Goal: Information Seeking & Learning: Get advice/opinions

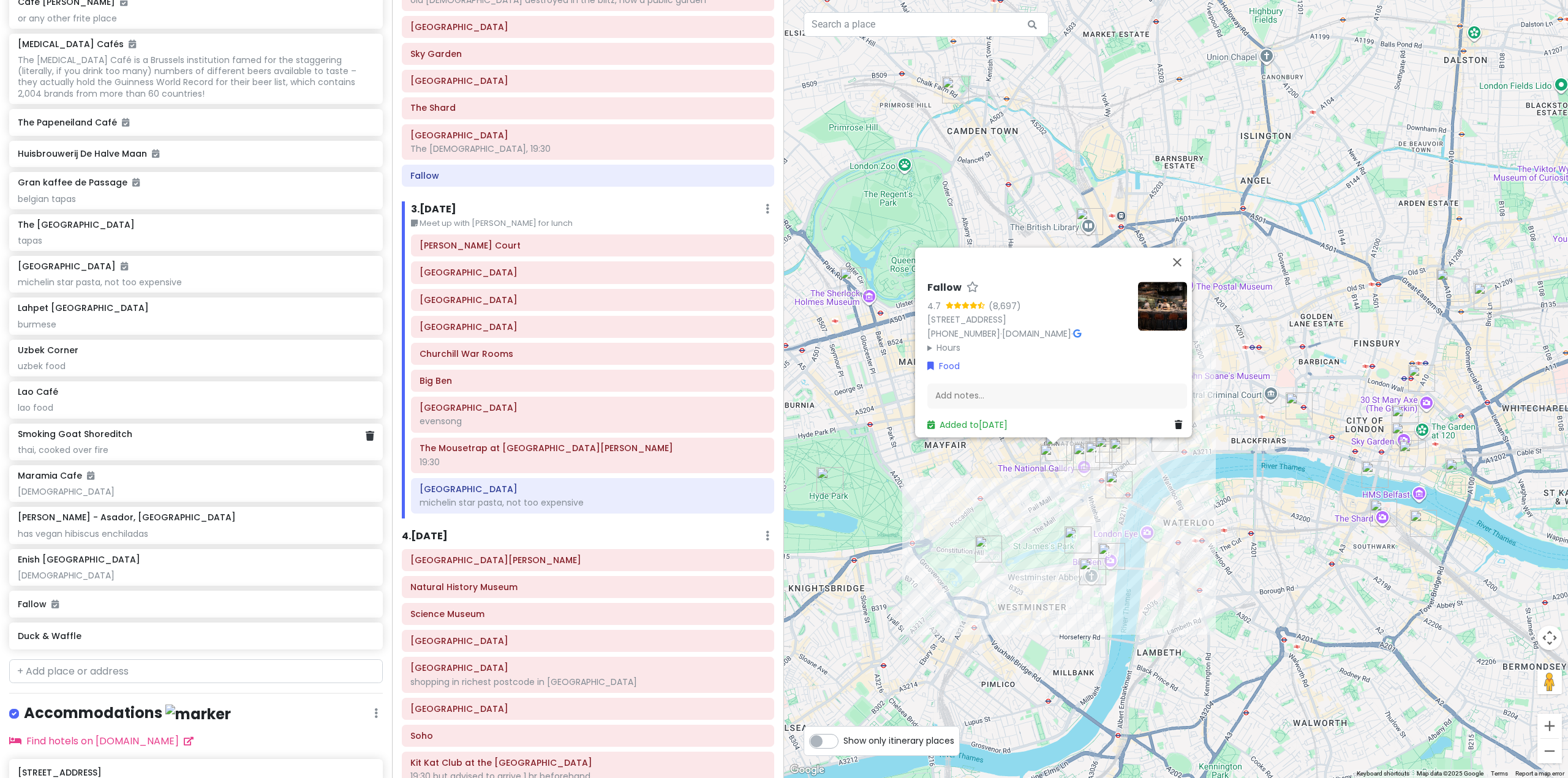
scroll to position [6937, 0]
click at [456, 210] on h6 "3 . [DATE]" at bounding box center [434, 210] width 45 height 13
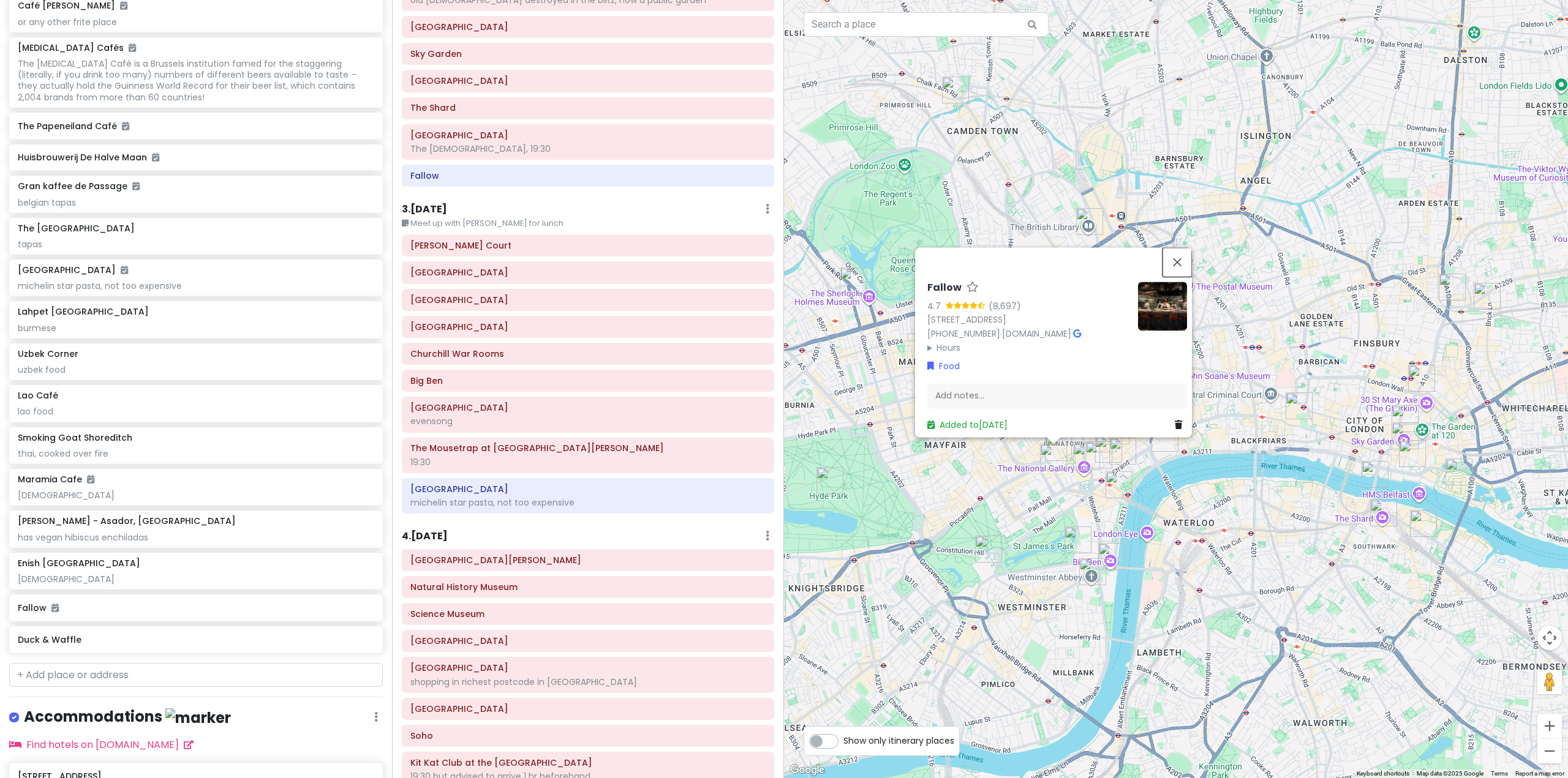
click at [1189, 247] on button "Close" at bounding box center [1176, 261] width 29 height 29
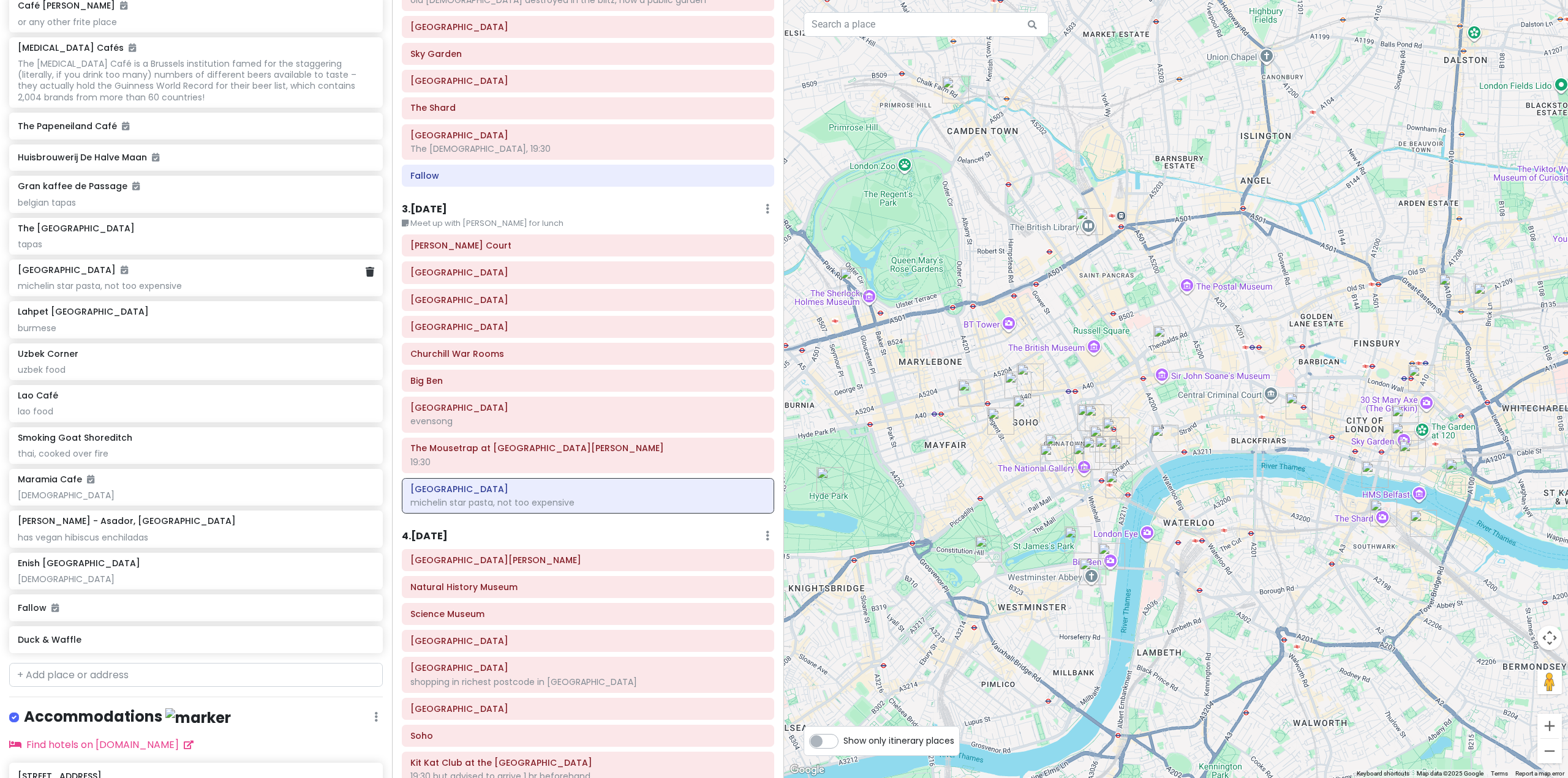
click at [196, 291] on div "michelin star pasta, not too expensive" at bounding box center [196, 286] width 356 height 11
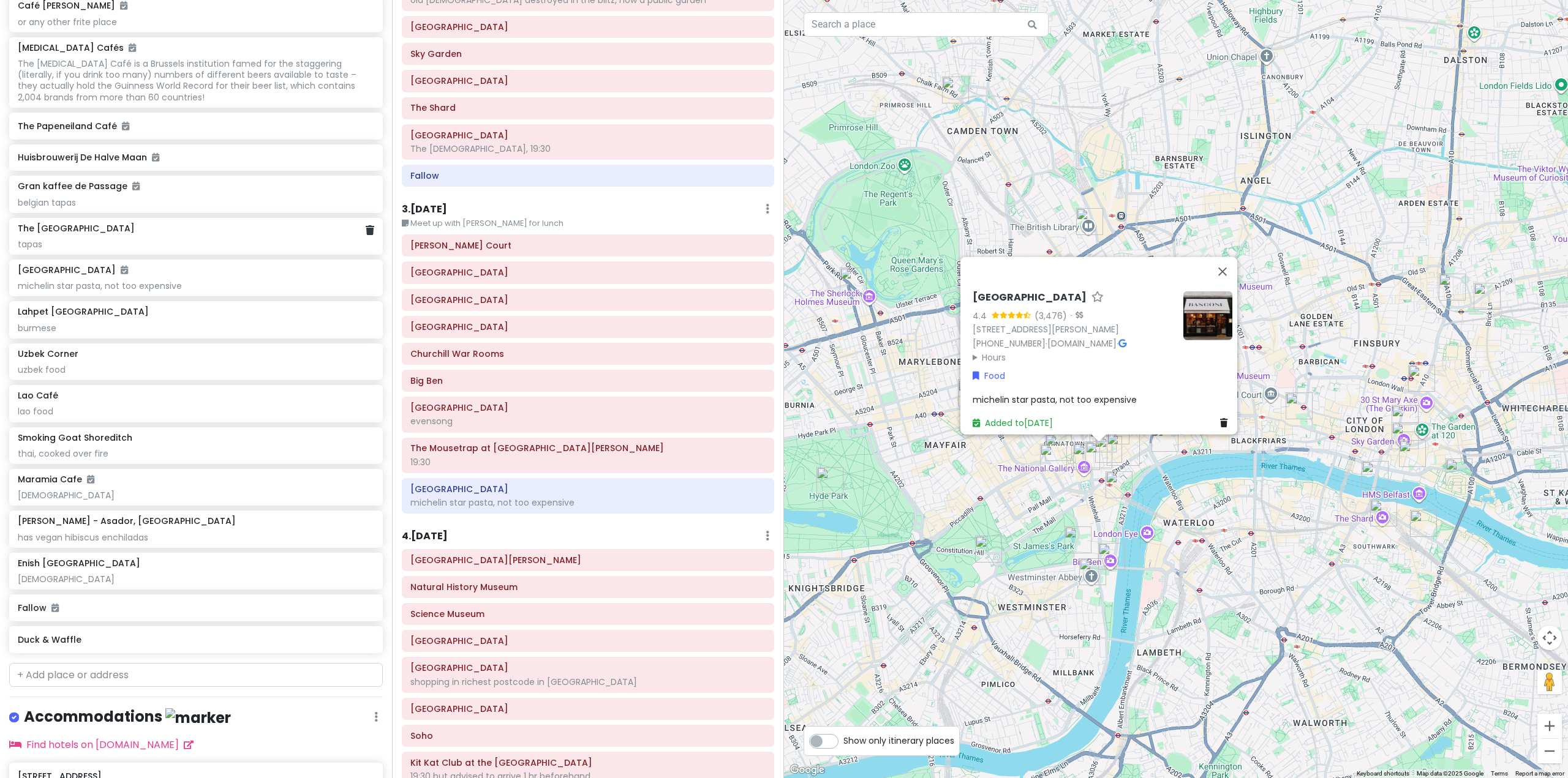
click at [124, 234] on div "The [GEOGRAPHIC_DATA]" at bounding box center [196, 229] width 356 height 11
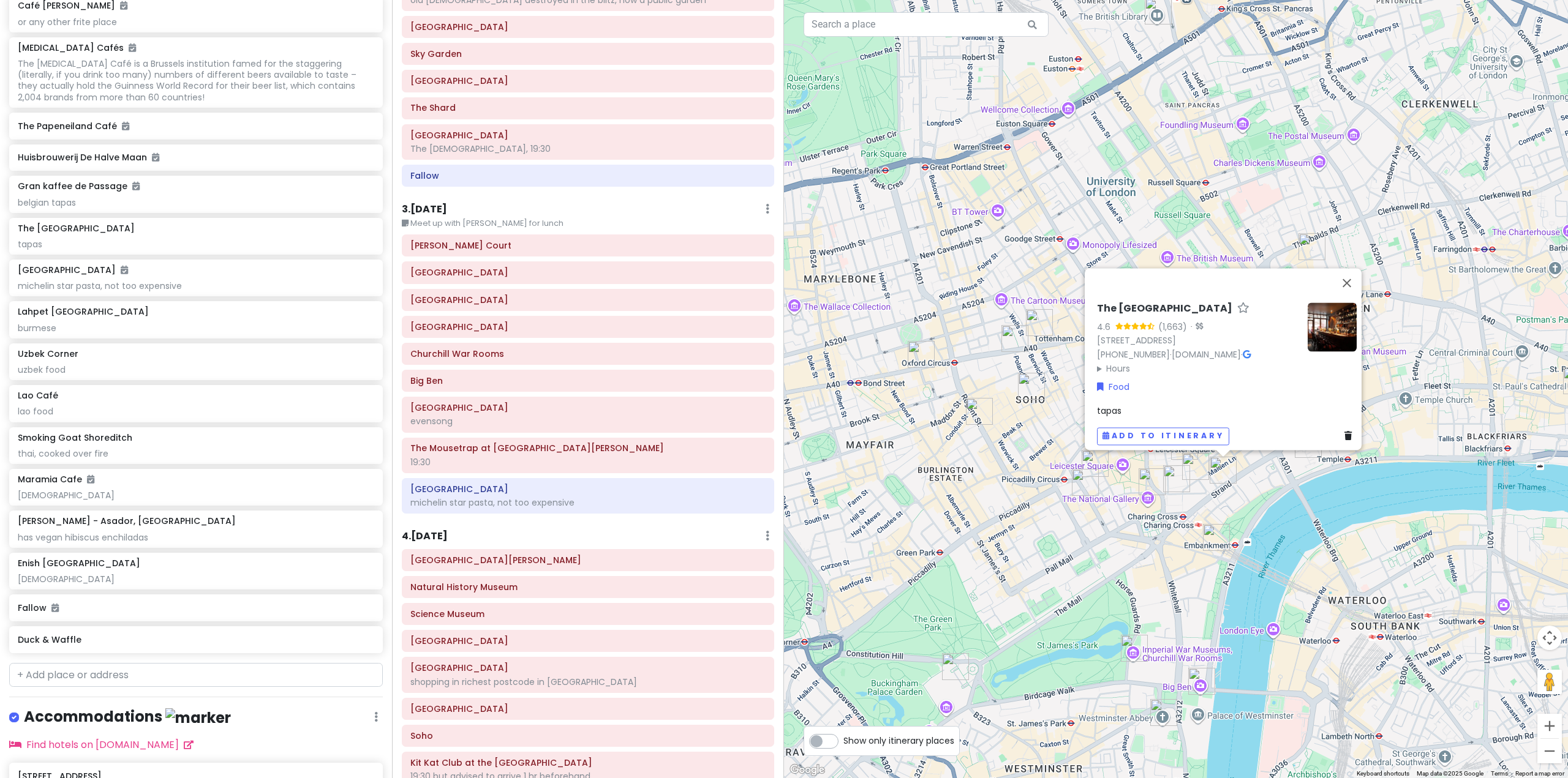
drag, startPoint x: 1217, startPoint y: 526, endPoint x: 1071, endPoint y: 539, distance: 146.6
click at [1072, 539] on div "The Port House 4.6 (1,663) · [STREET_ADDRESS] [PHONE_NUMBER] · [DOMAIN_NAME] · …" at bounding box center [1175, 389] width 784 height 778
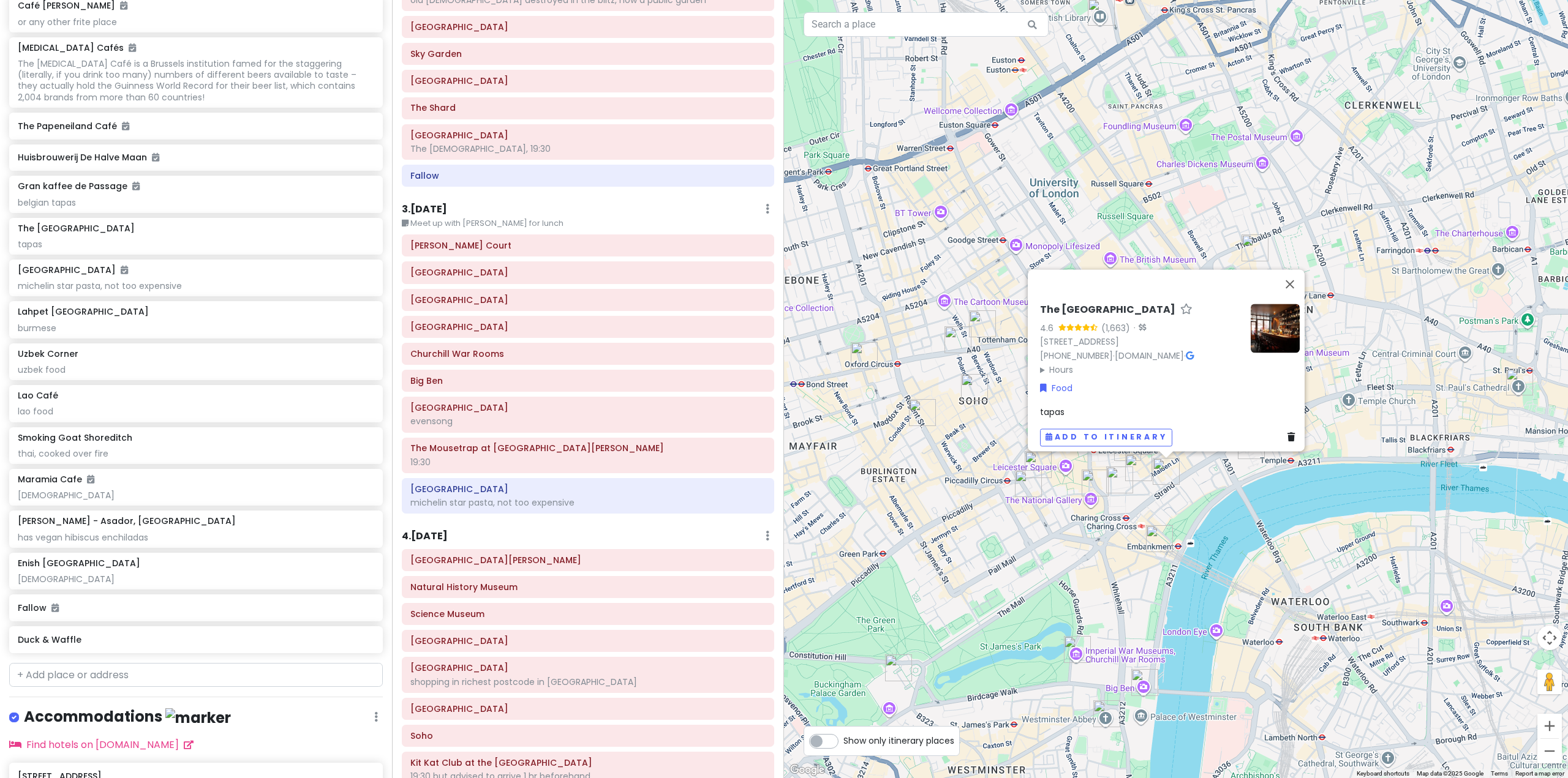
click at [1126, 487] on img "Bancone Covent Garden" at bounding box center [1119, 480] width 27 height 27
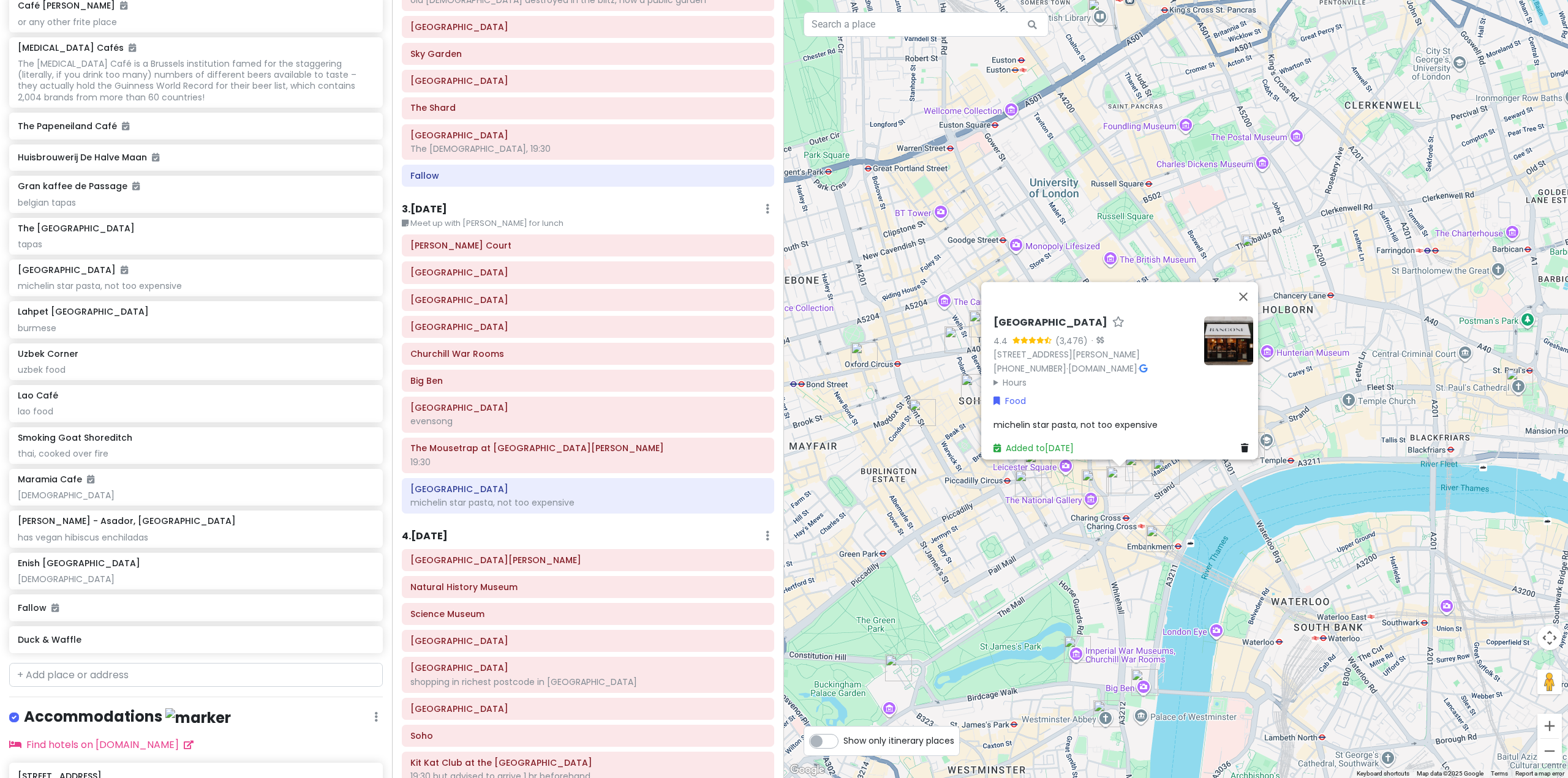
click at [1136, 468] on img "Lao Café" at bounding box center [1139, 468] width 27 height 27
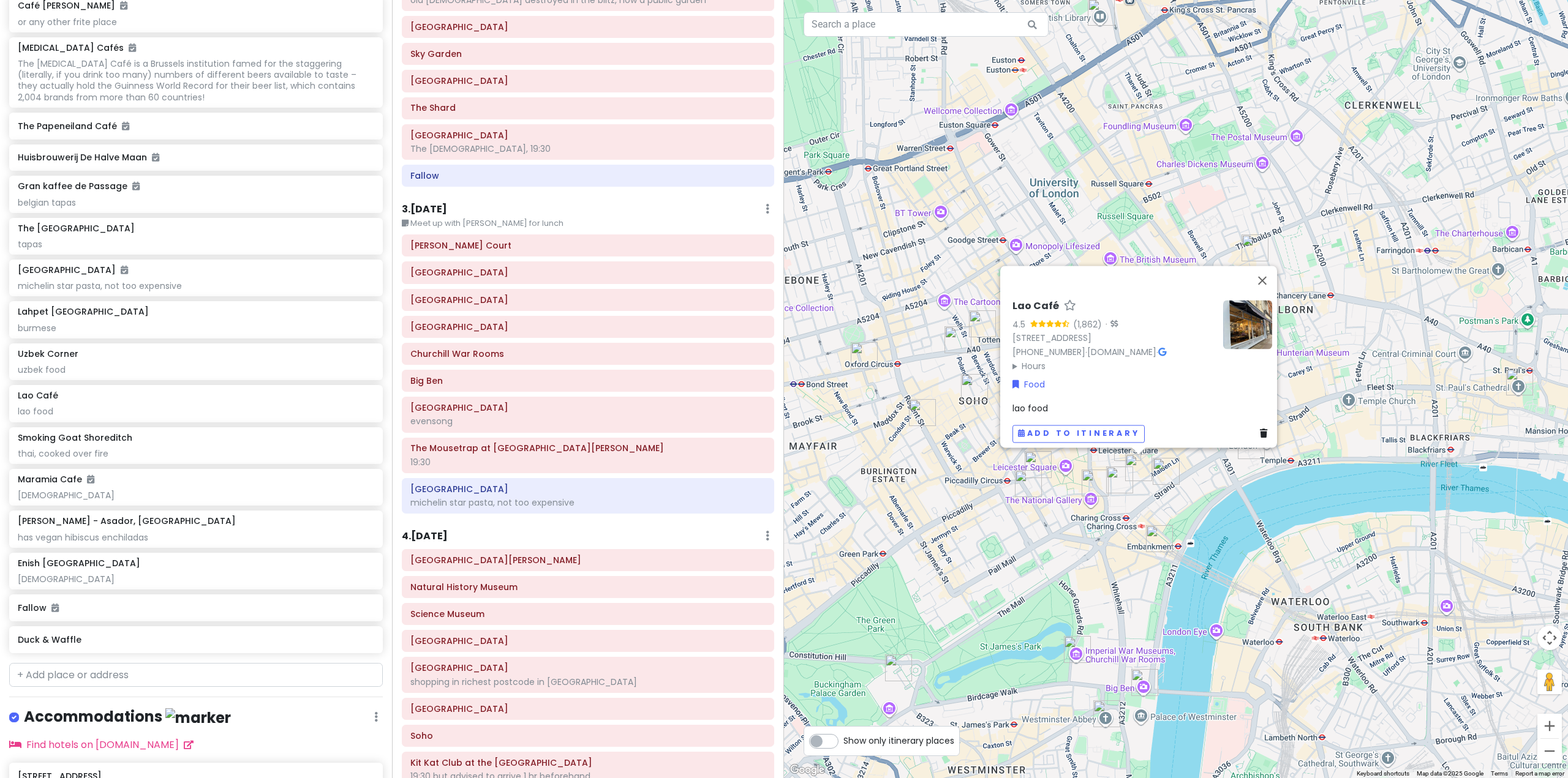
click at [1170, 468] on img "The Port House" at bounding box center [1166, 471] width 27 height 27
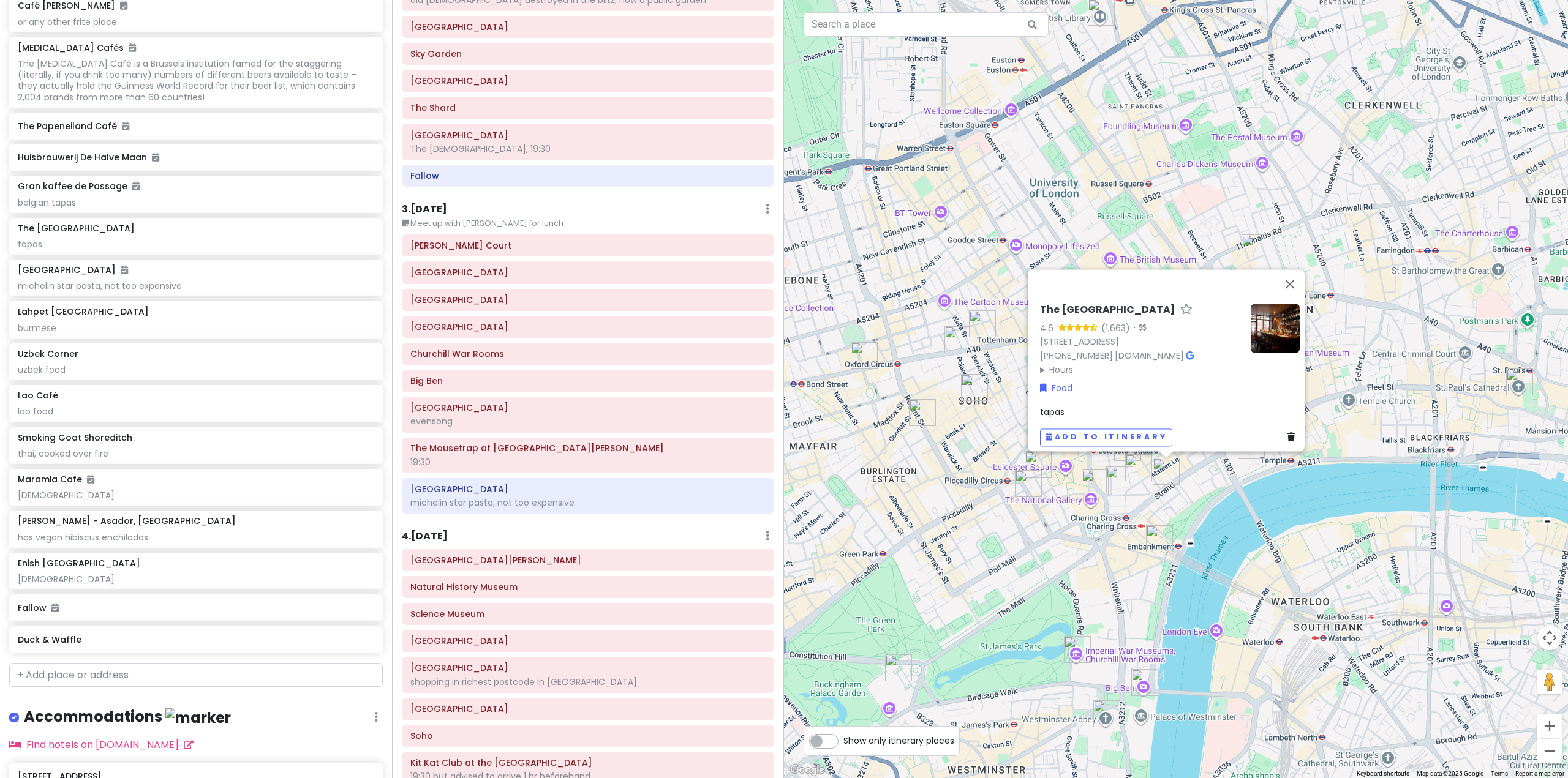
click at [1029, 483] on img "Fallow" at bounding box center [1028, 484] width 27 height 27
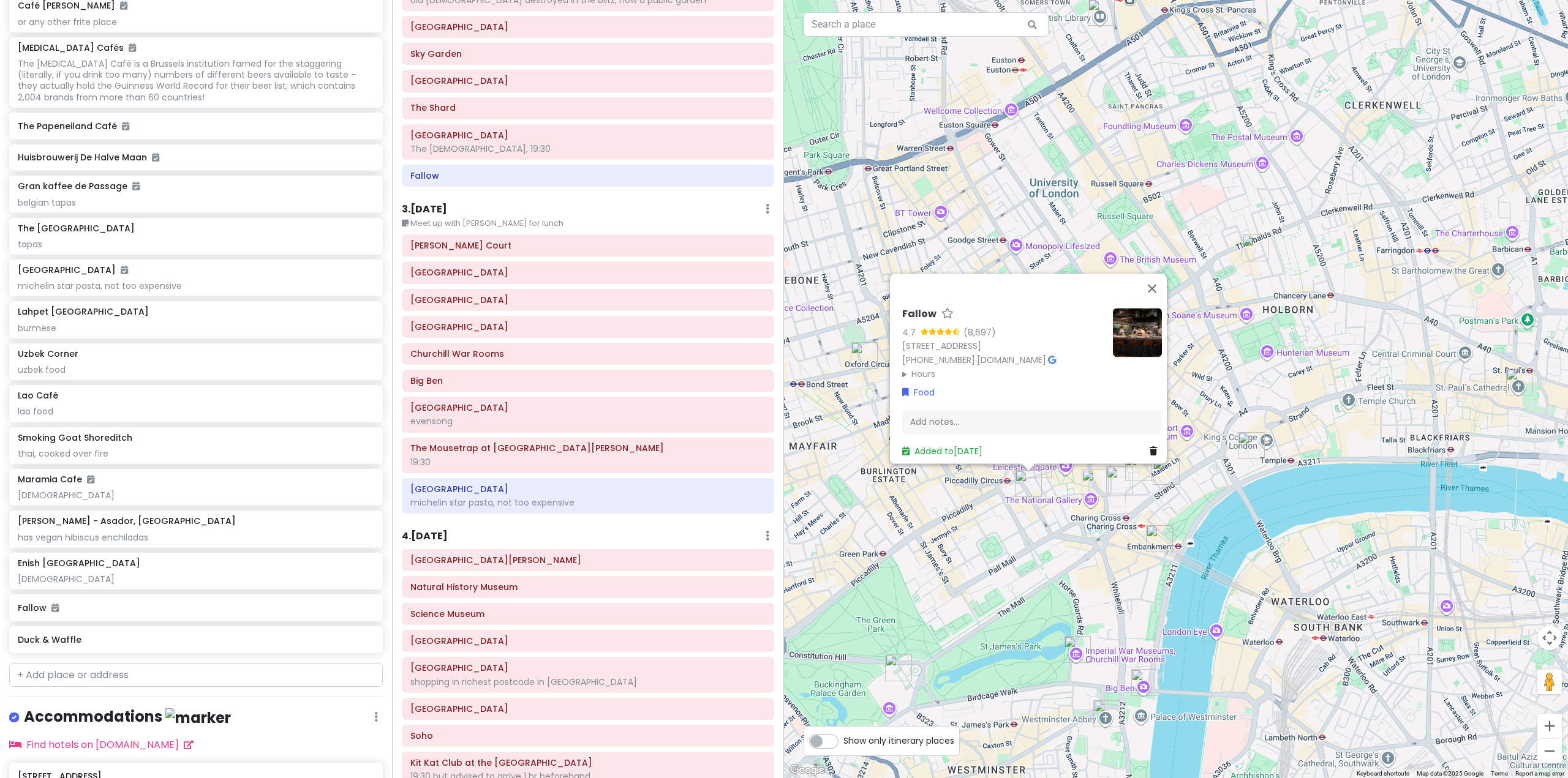
click at [1054, 534] on div "Fallow 4.7 (8,697) [STREET_ADDRESS] [PHONE_NUMBER] · [DOMAIN_NAME] · Hours [DAT…" at bounding box center [1175, 389] width 784 height 778
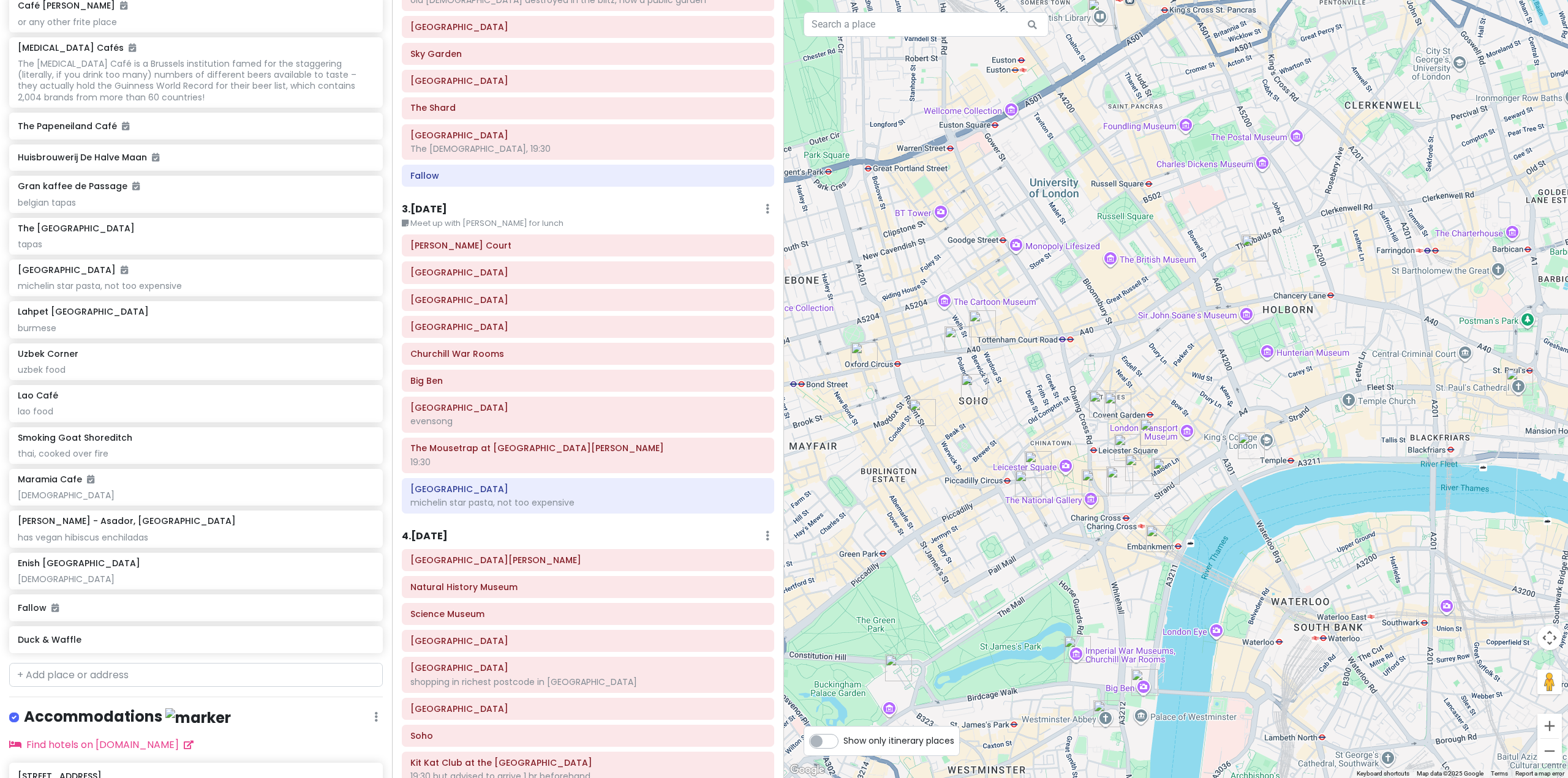
click at [976, 322] on img "Enish Oxford Street" at bounding box center [982, 324] width 27 height 27
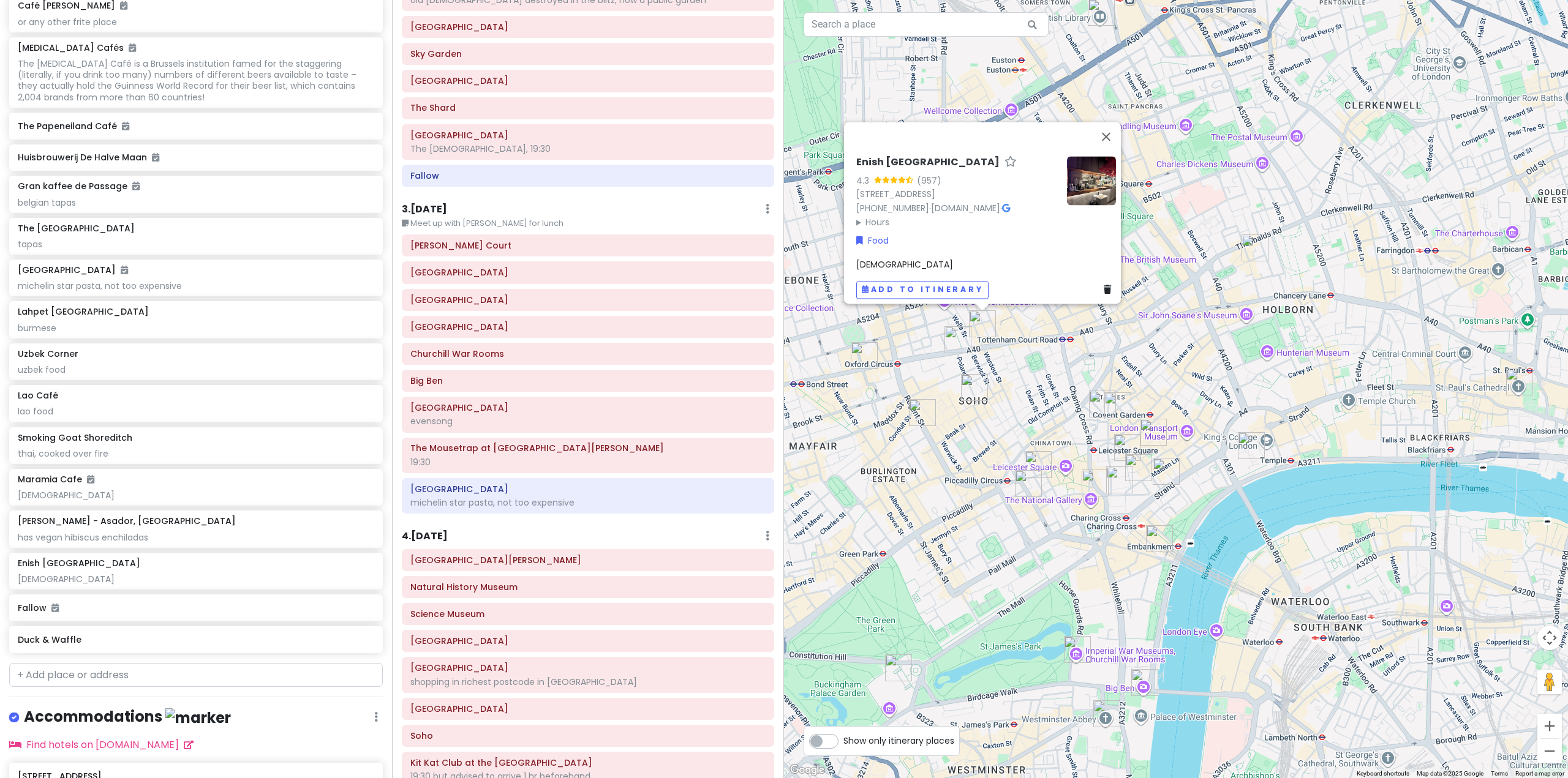
click at [1217, 446] on div "Enish [GEOGRAPHIC_DATA] 4.3 (957) [STREET_ADDRESS] [PHONE_NUMBER] · [DOMAIN_NAM…" at bounding box center [1175, 389] width 784 height 778
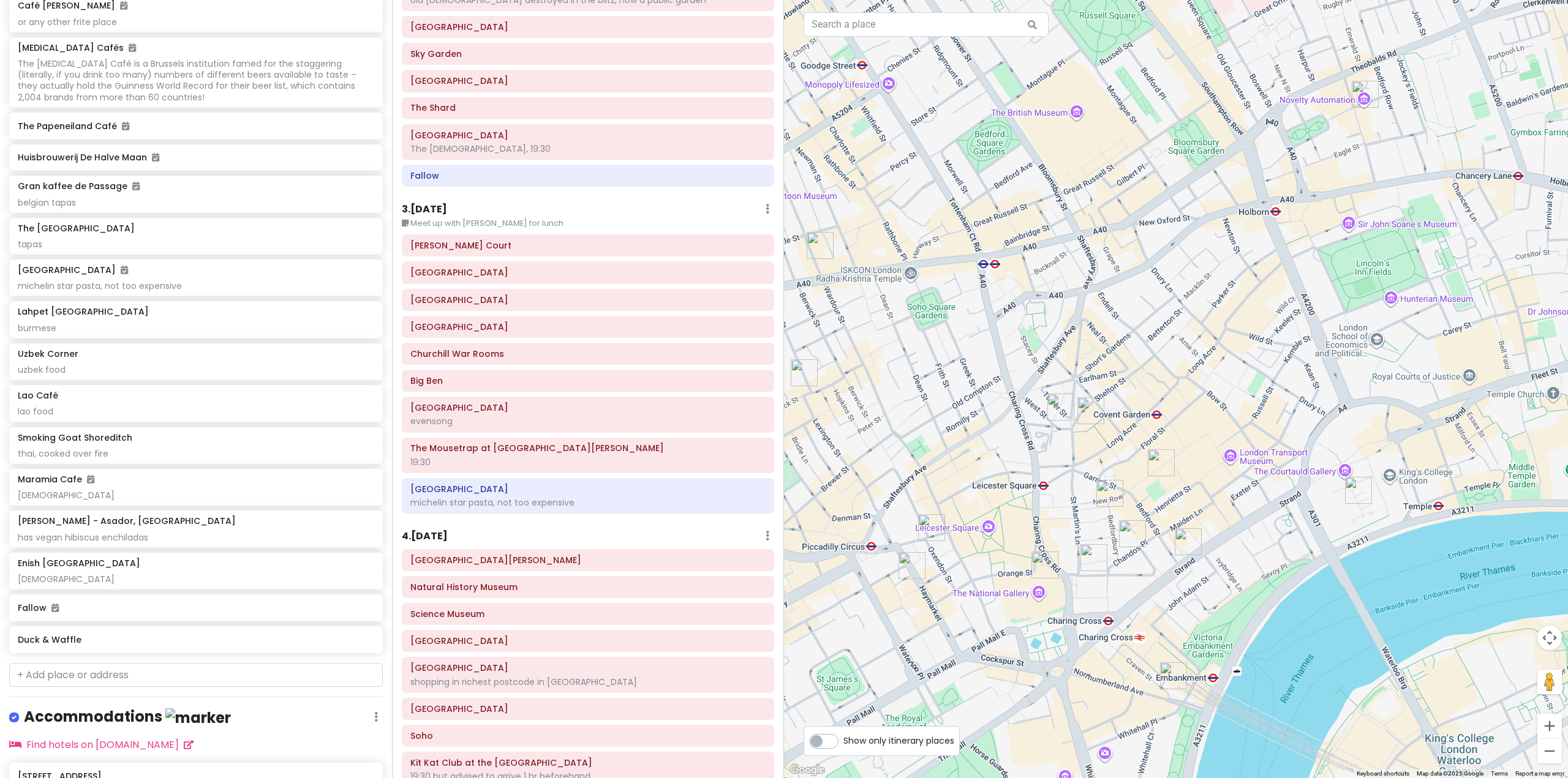
click at [1087, 414] on img "Lahpet West End" at bounding box center [1090, 411] width 27 height 27
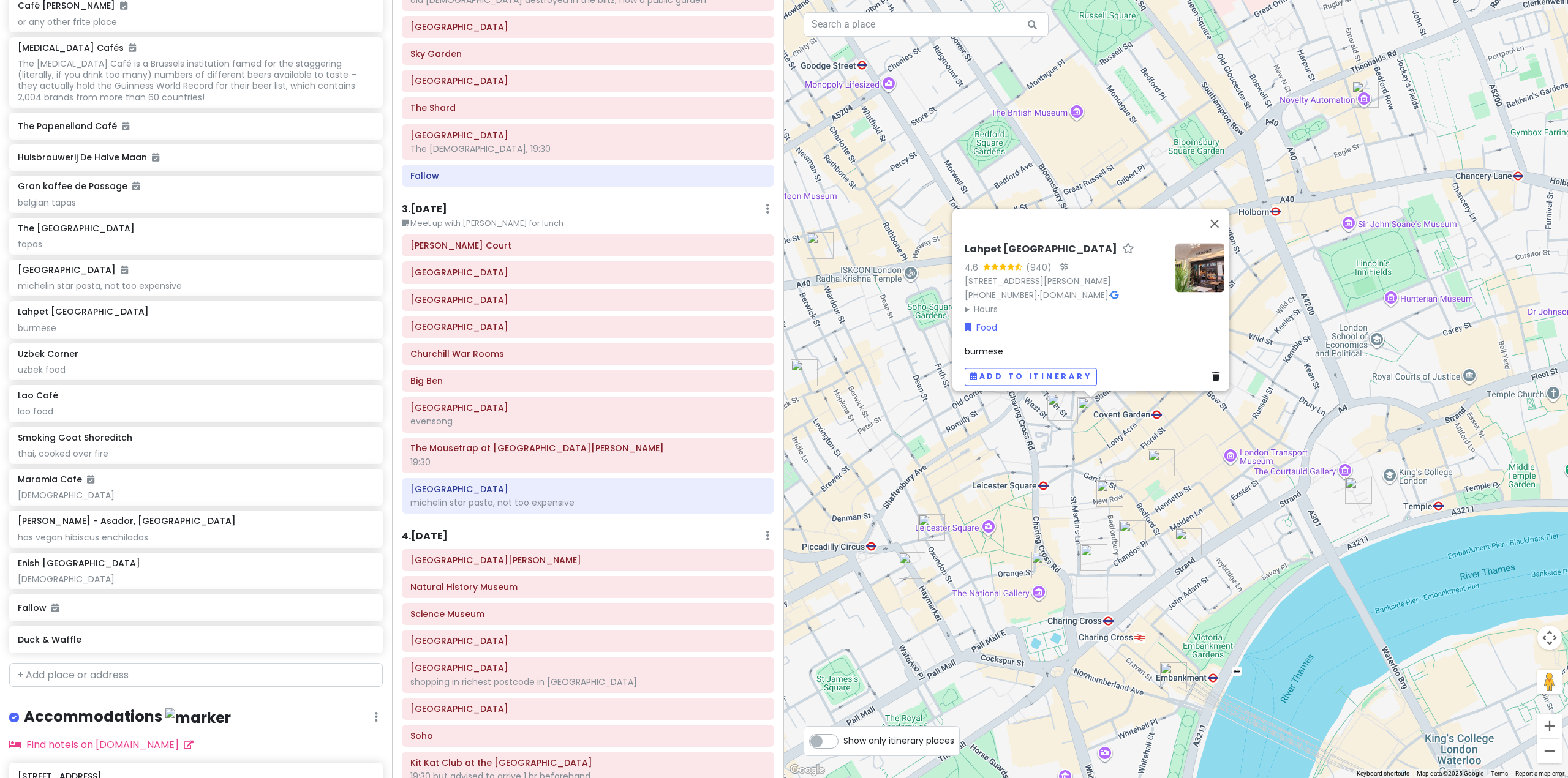
click at [1180, 433] on div "Lahpet West End 4.6 (940) · [STREET_ADDRESS][PERSON_NAME] [PHONE_NUMBER] · [DOM…" at bounding box center [1175, 389] width 784 height 778
